Goal: Task Accomplishment & Management: Use online tool/utility

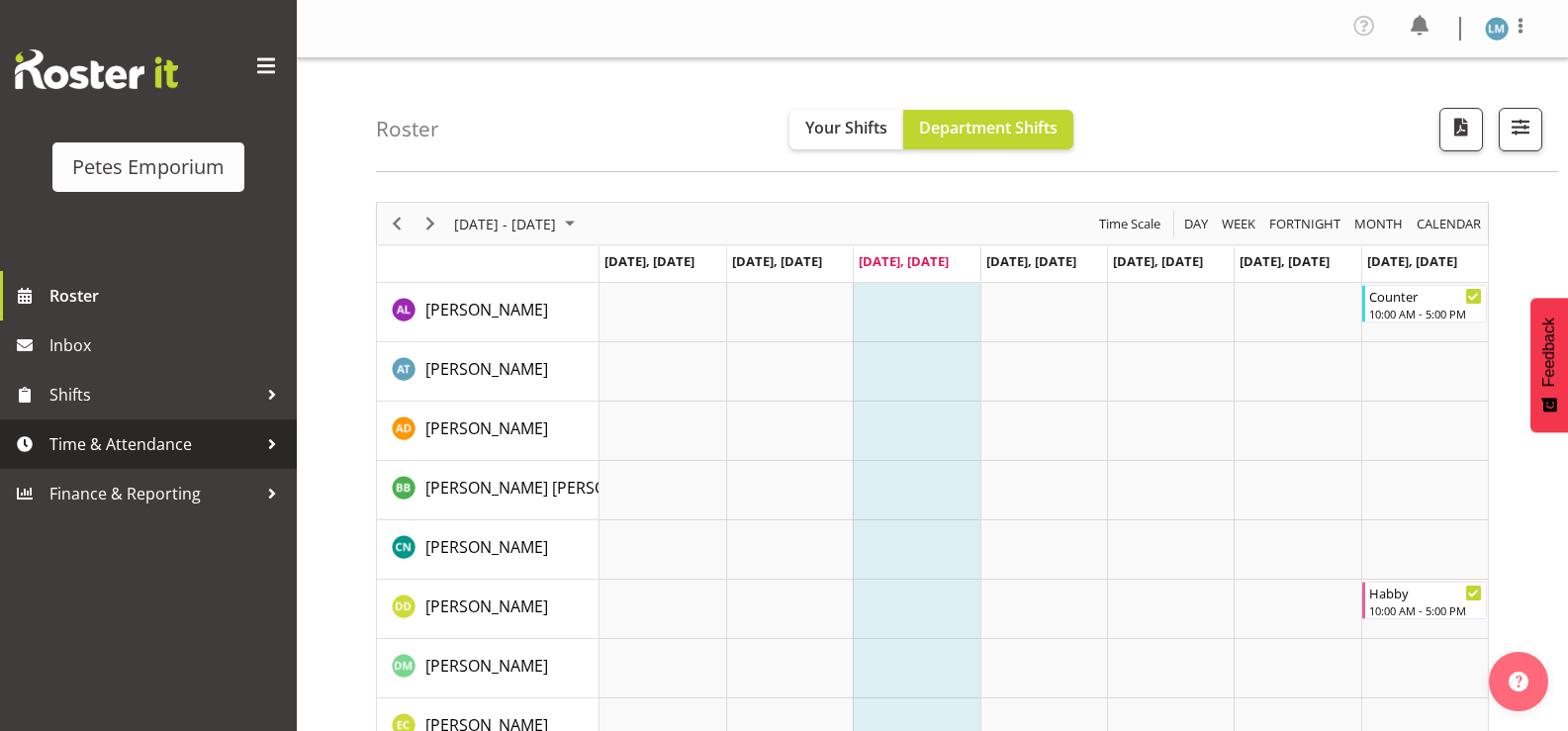
click at [256, 458] on span "Time & Attendance" at bounding box center [153, 444] width 208 height 30
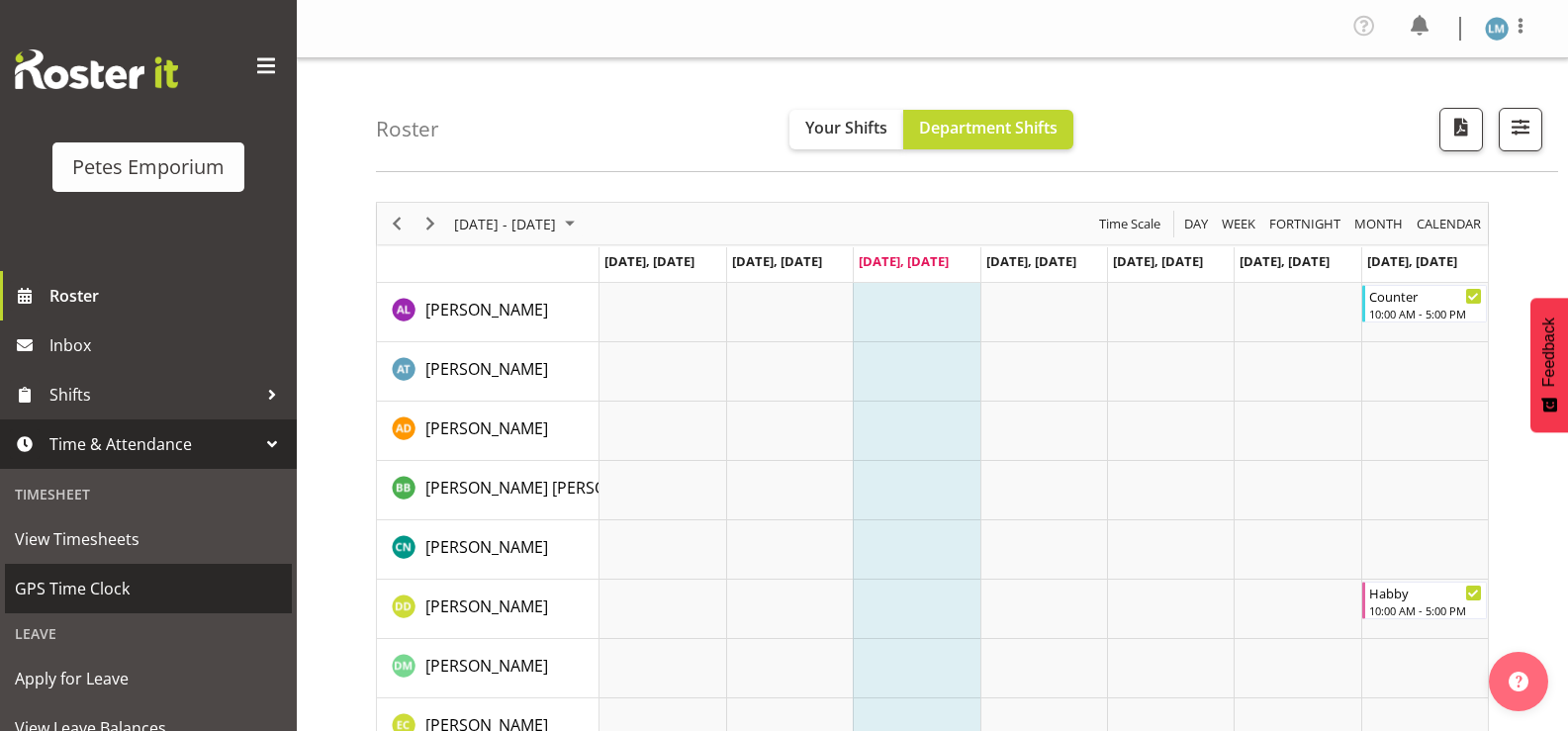
click at [192, 583] on span "GPS Time Clock" at bounding box center [148, 589] width 267 height 30
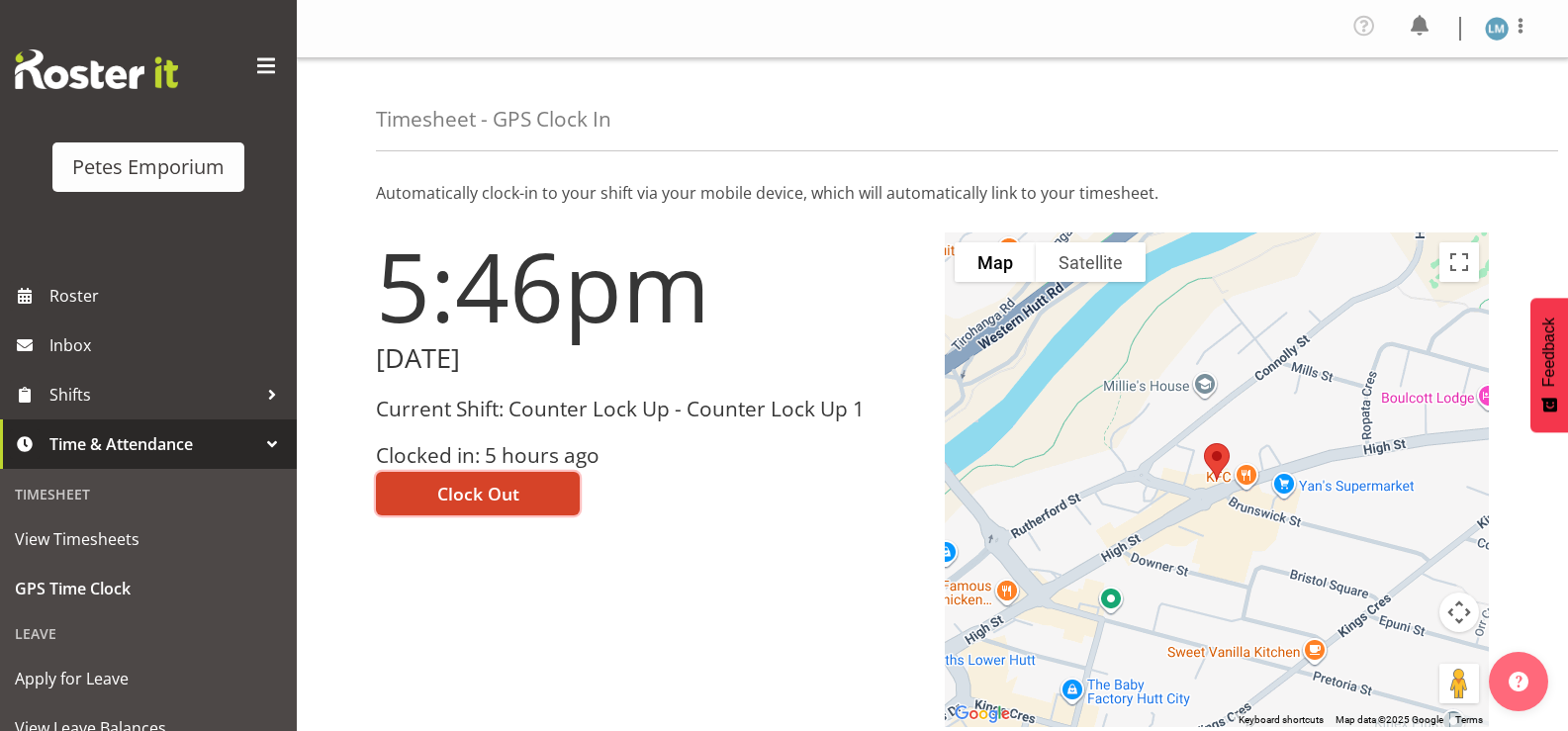
click at [483, 482] on span "Clock Out" at bounding box center [478, 494] width 82 height 26
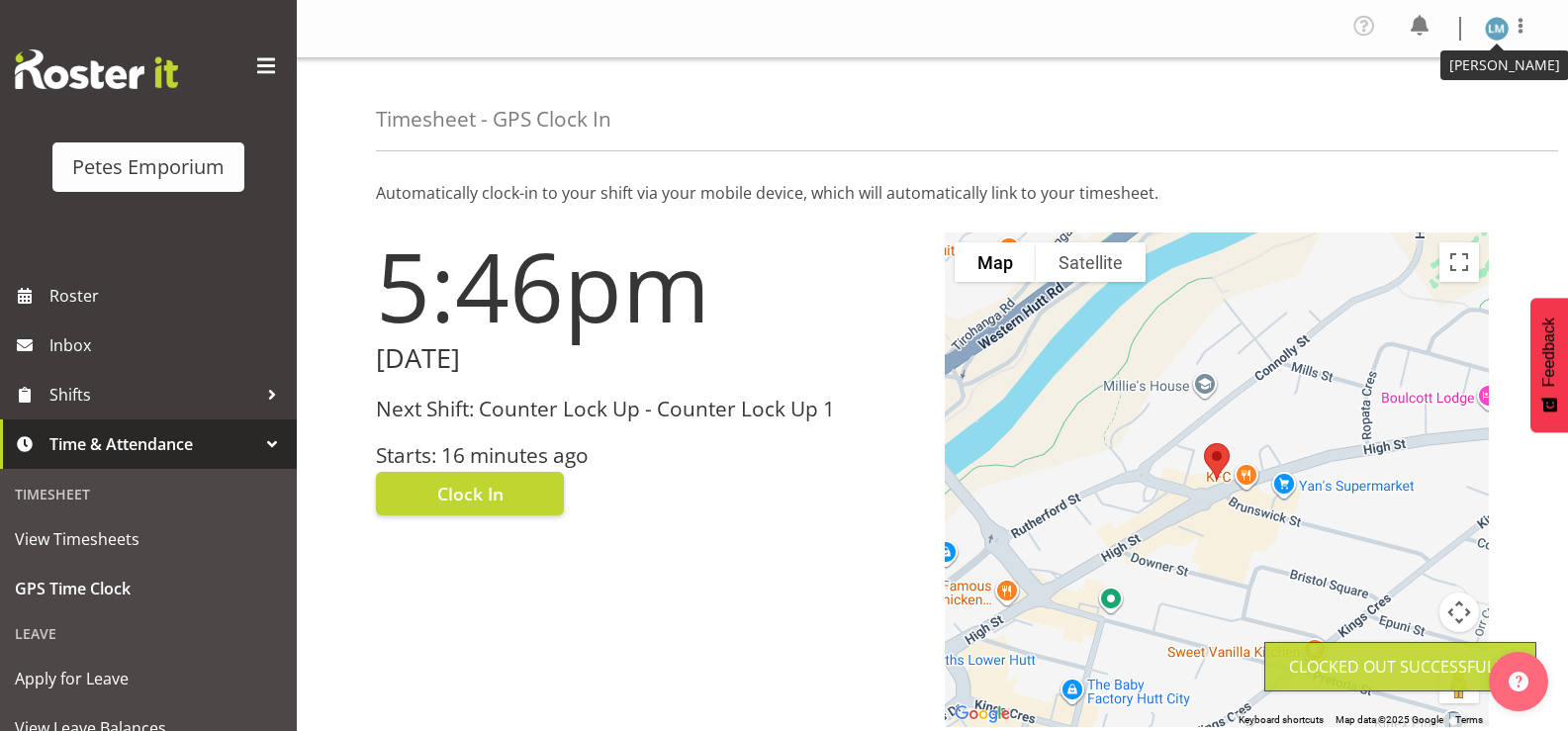
click at [1495, 30] on img at bounding box center [1497, 29] width 24 height 24
click at [1418, 106] on link "Log Out" at bounding box center [1437, 109] width 190 height 36
